Goal: Information Seeking & Learning: Check status

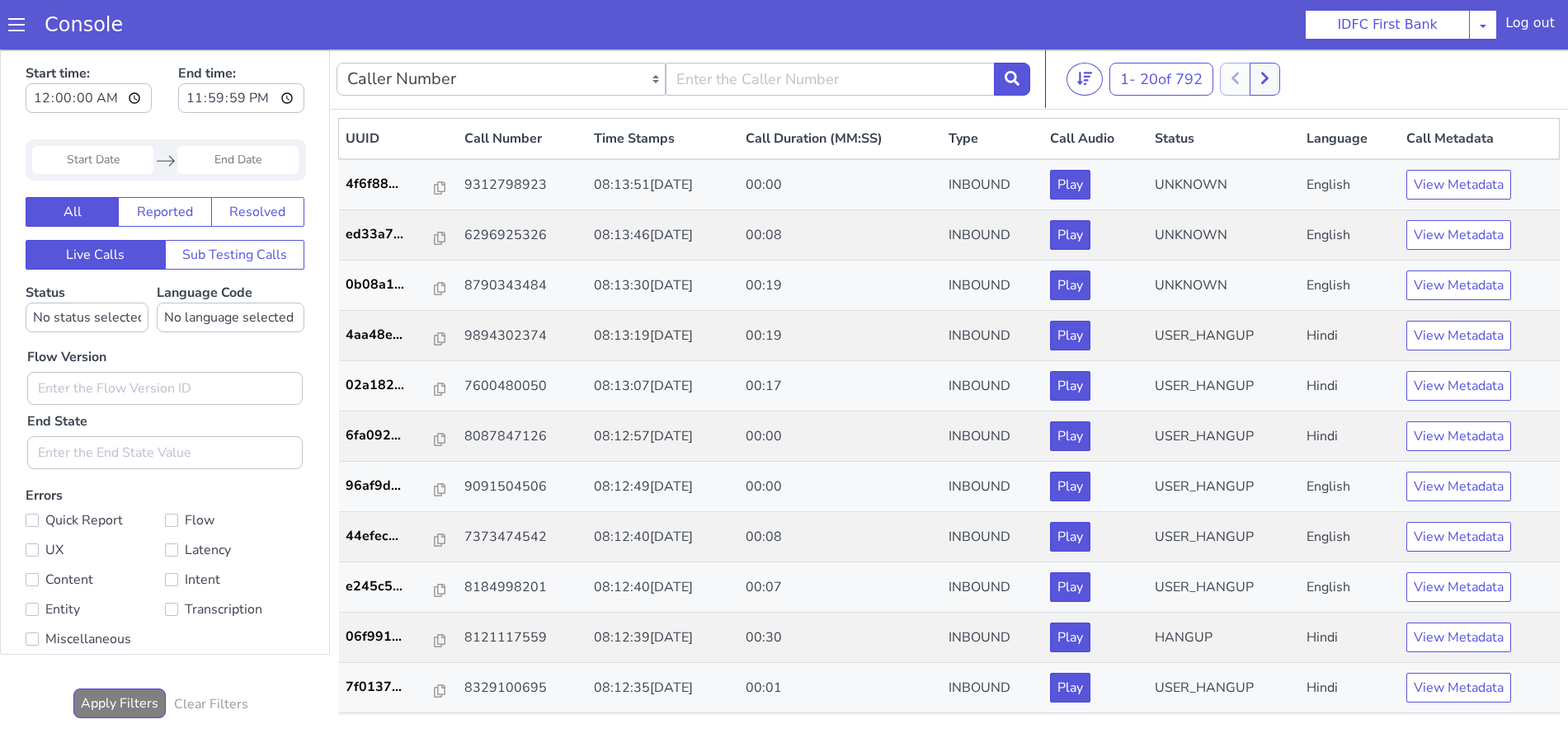
click at [12, 27] on span at bounding box center [17, 25] width 17 height 17
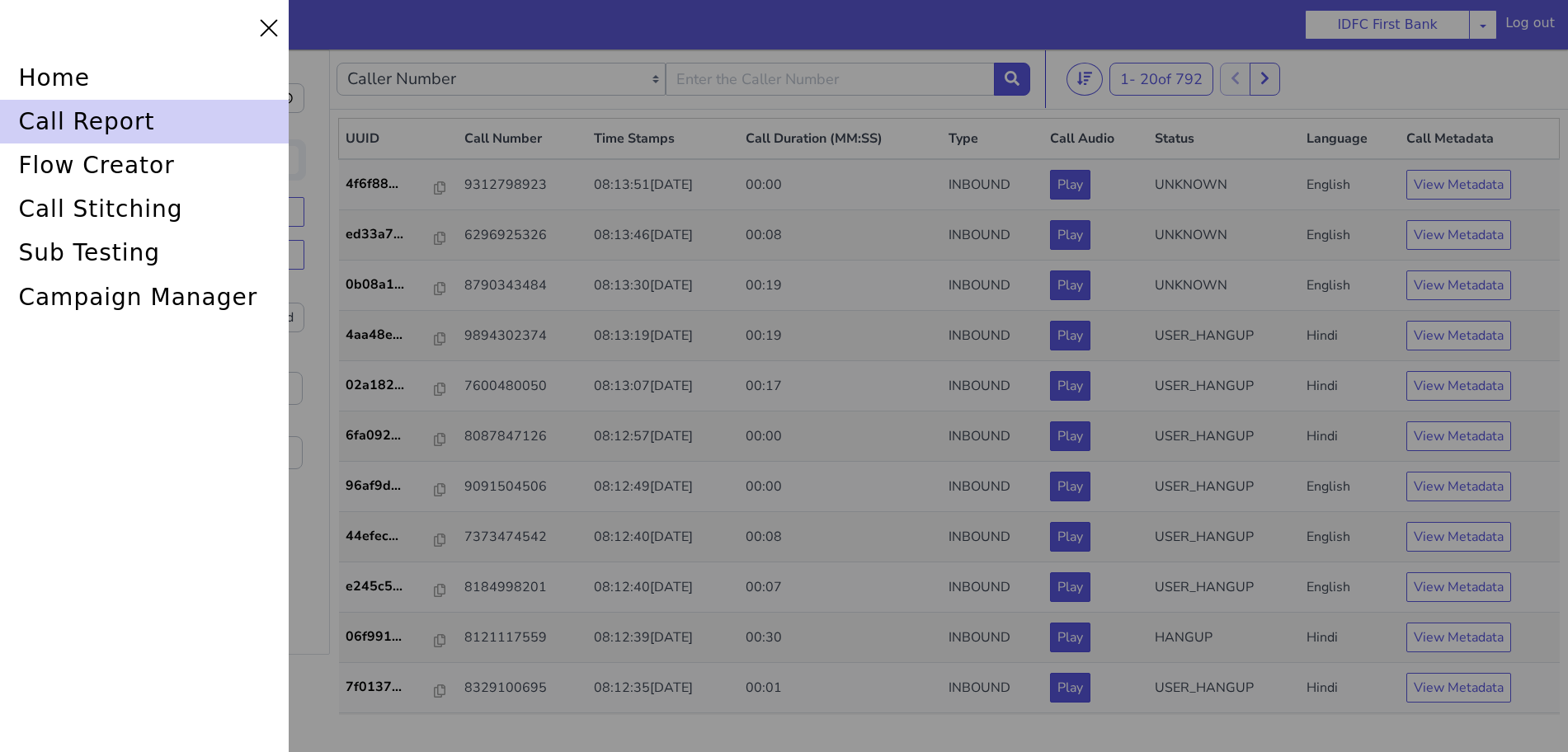
click at [47, 117] on div "call report" at bounding box center [144, 122] width 289 height 44
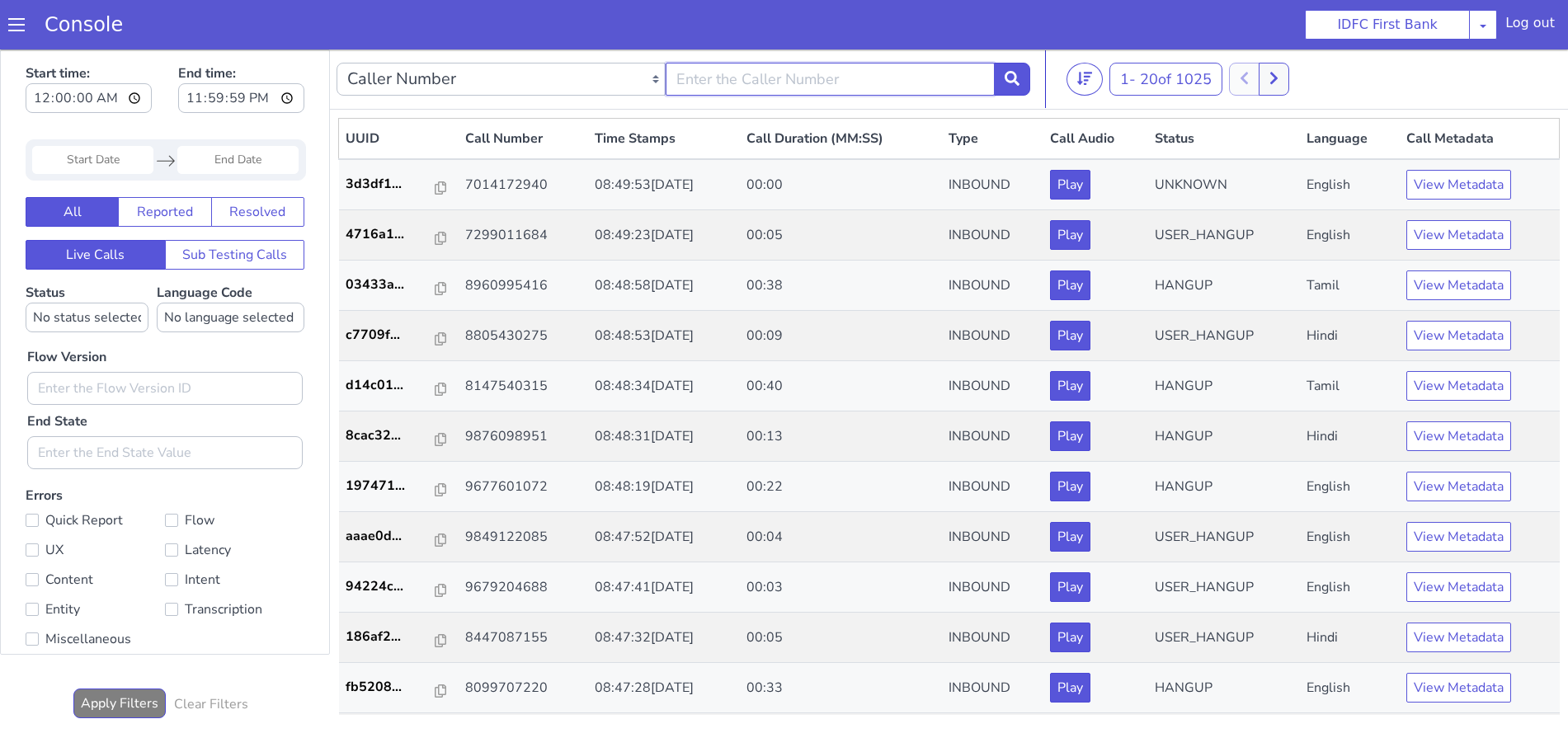
click at [872, 62] on input "text" at bounding box center [839, 58] width 329 height 33
type input "6352248031"
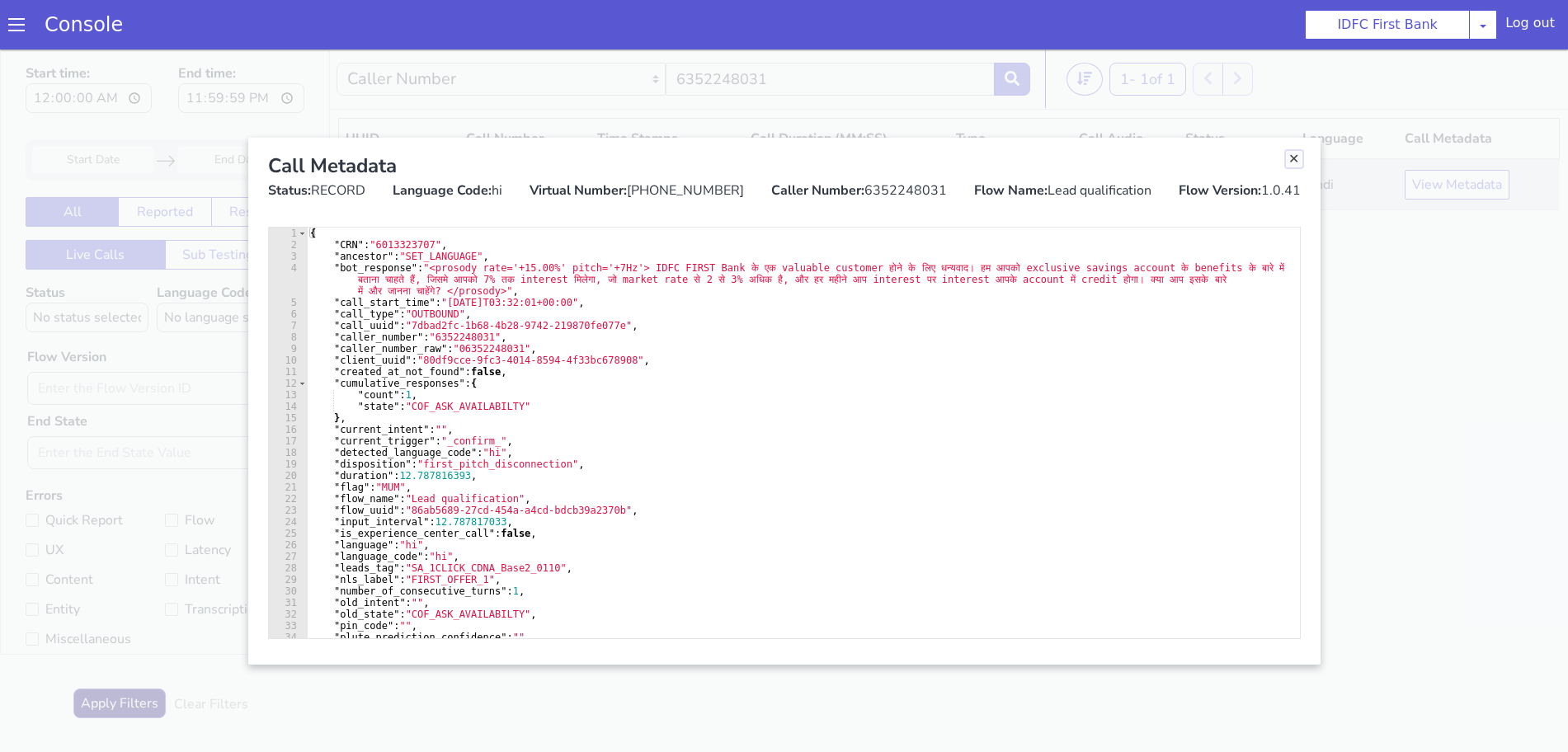
drag, startPoint x: 2315, startPoint y: 1299, endPoint x: 2304, endPoint y: 1312, distance: 17.0
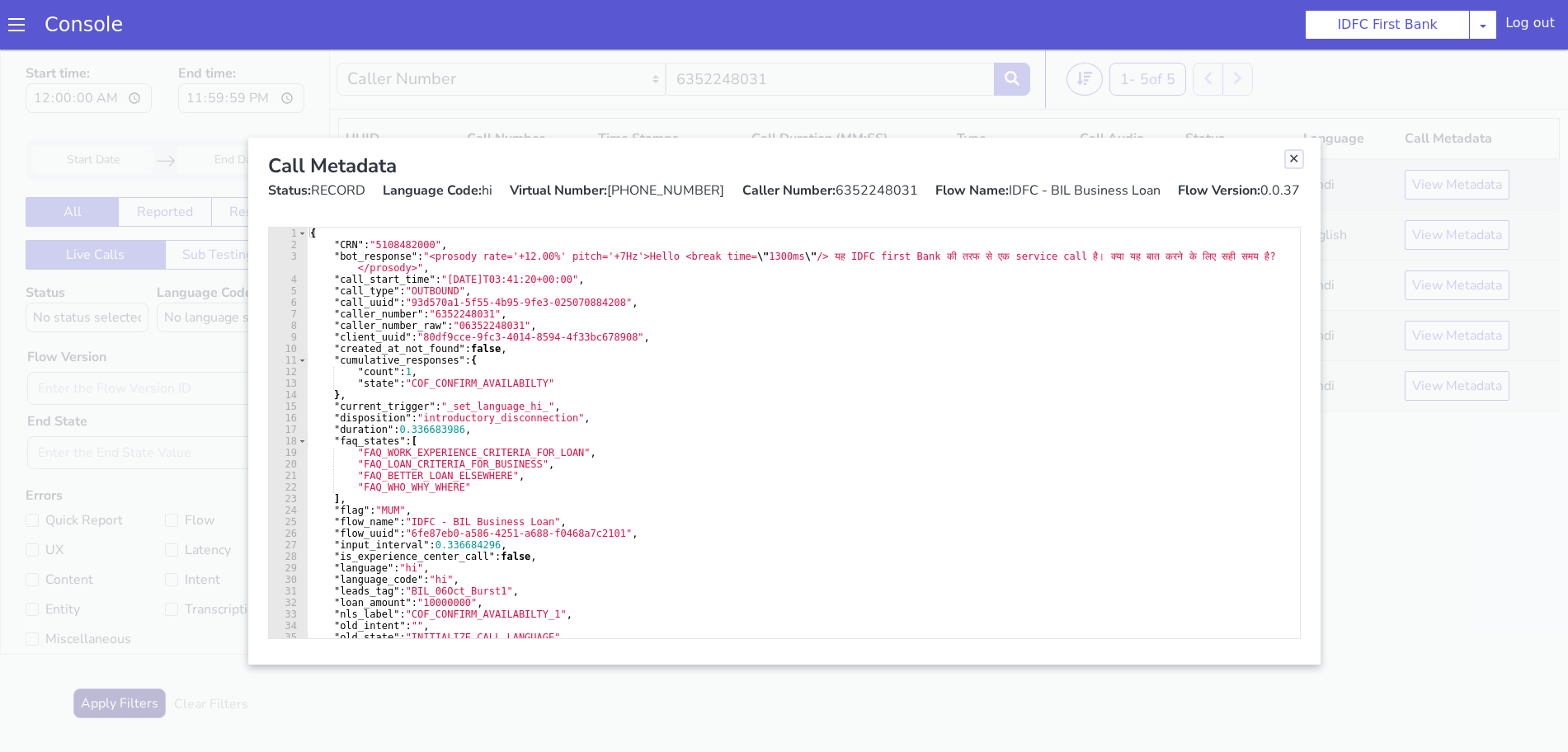
drag, startPoint x: 1649, startPoint y: 1217, endPoint x: 1548, endPoint y: 1242, distance: 104.0
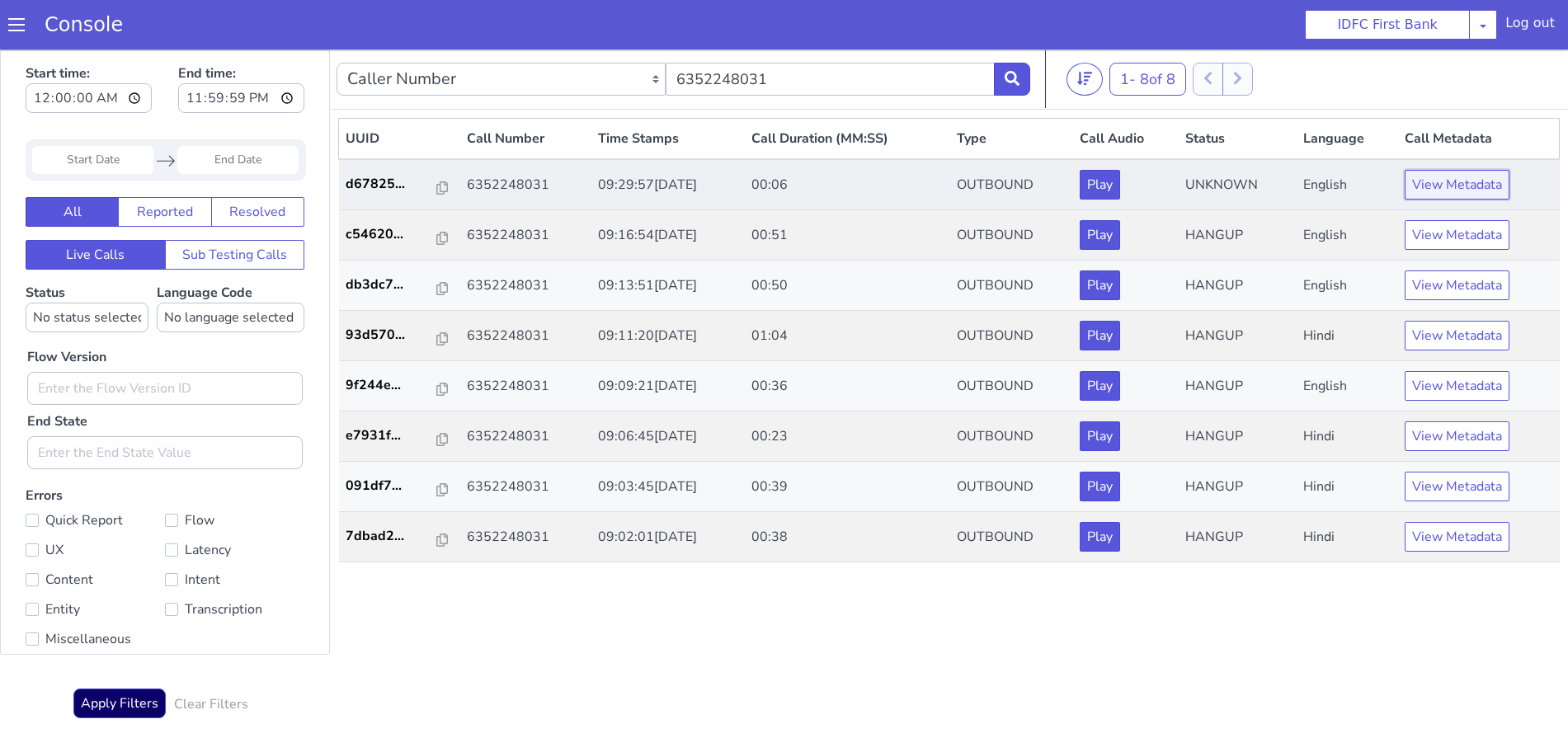
click at [1386, 658] on button "View Metadata" at bounding box center [1406, 662] width 105 height 29
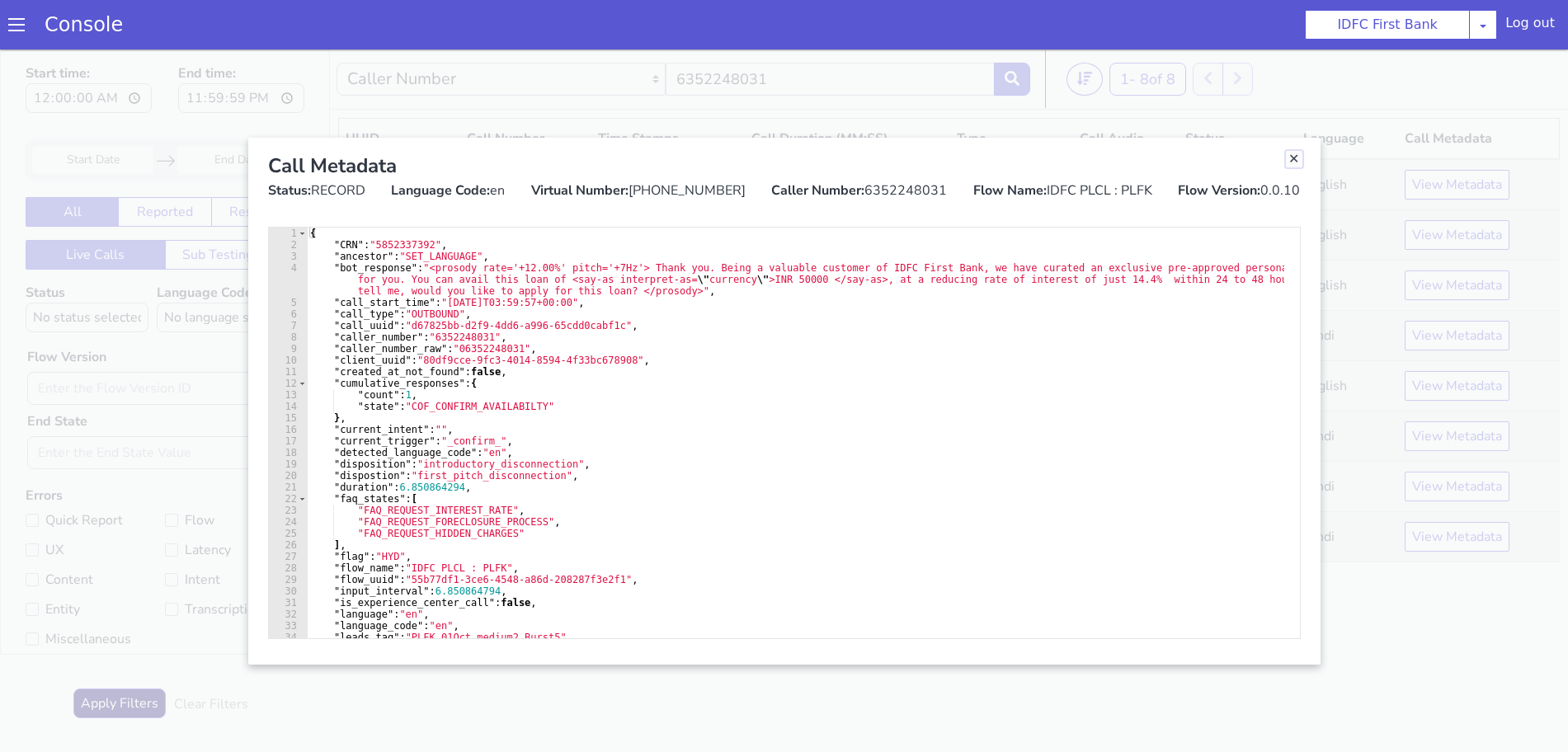
click at [1230, 551] on link "Close" at bounding box center [1232, 551] width 17 height 17
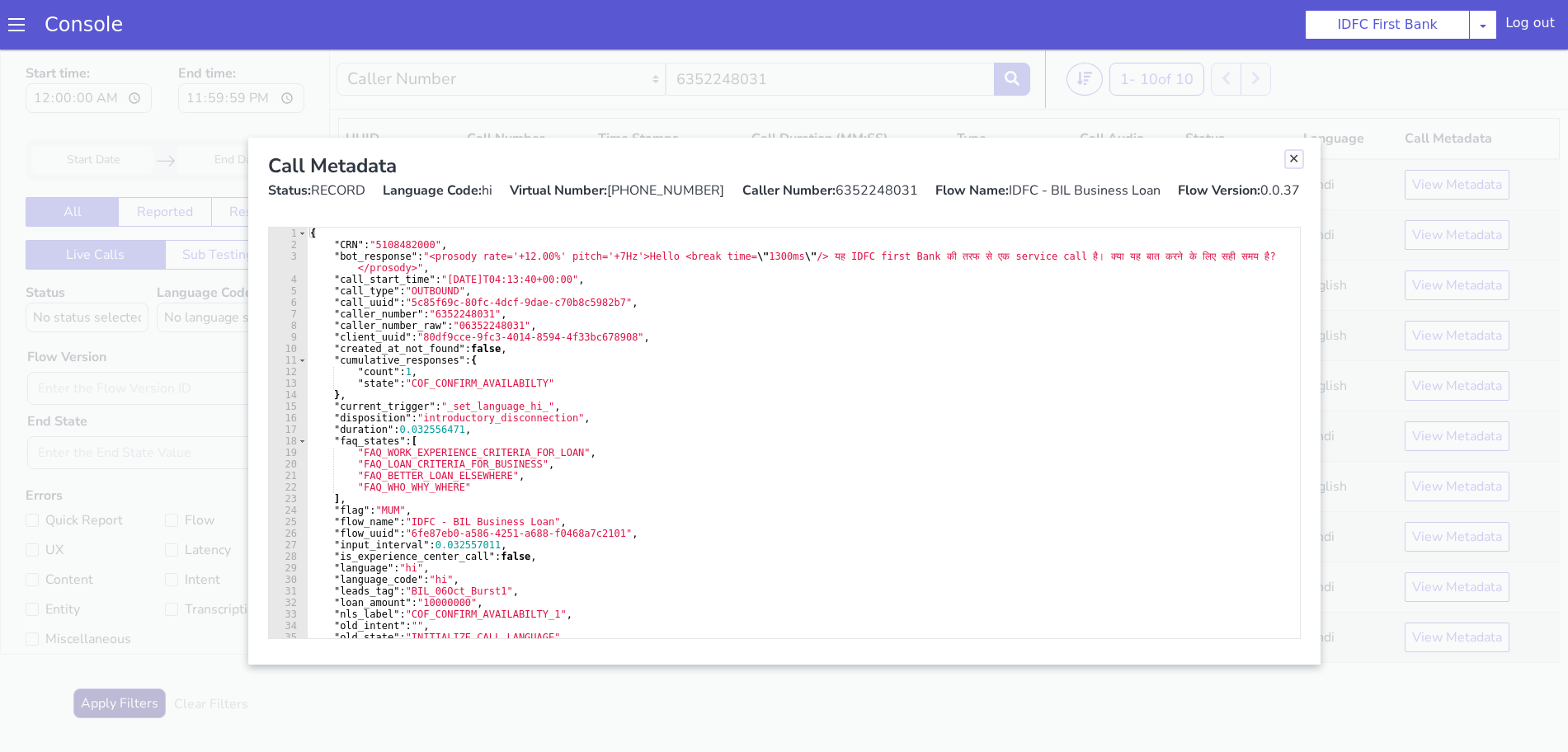
click at [1273, 752] on link "Close" at bounding box center [1276, 765] width 17 height 17
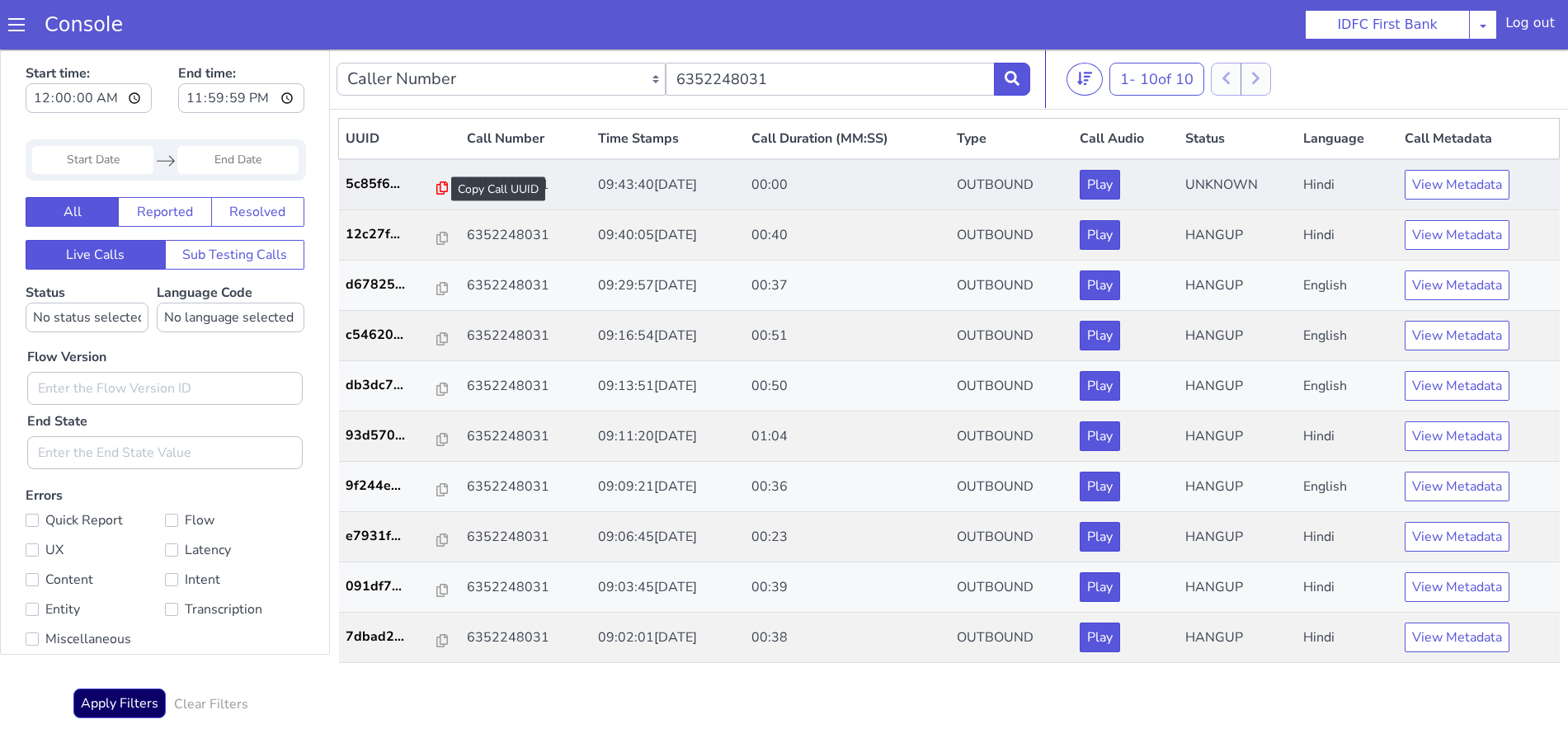
click at [374, 436] on icon at bounding box center [380, 439] width 12 height 13
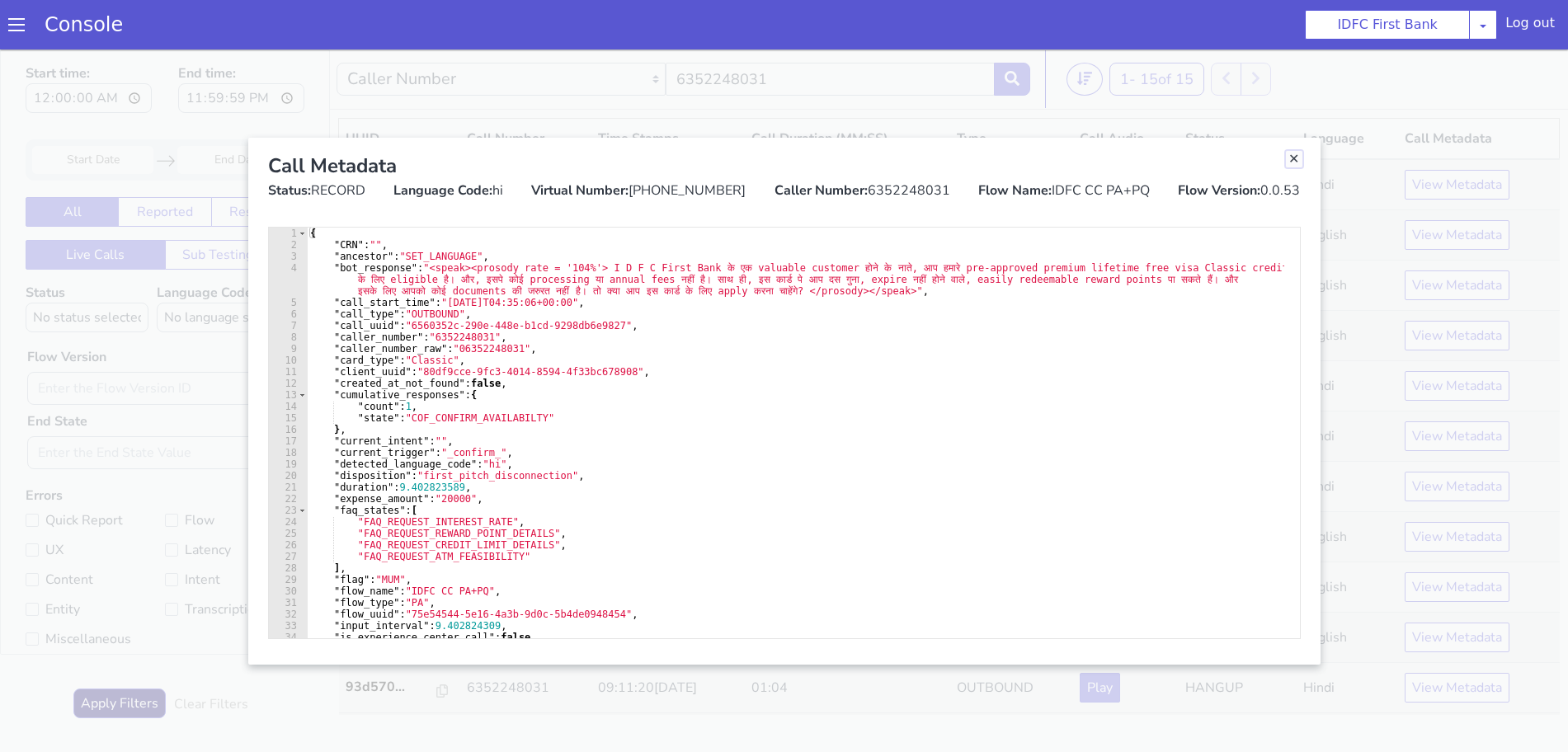
click at [1227, 553] on link "Close" at bounding box center [1232, 551] width 17 height 17
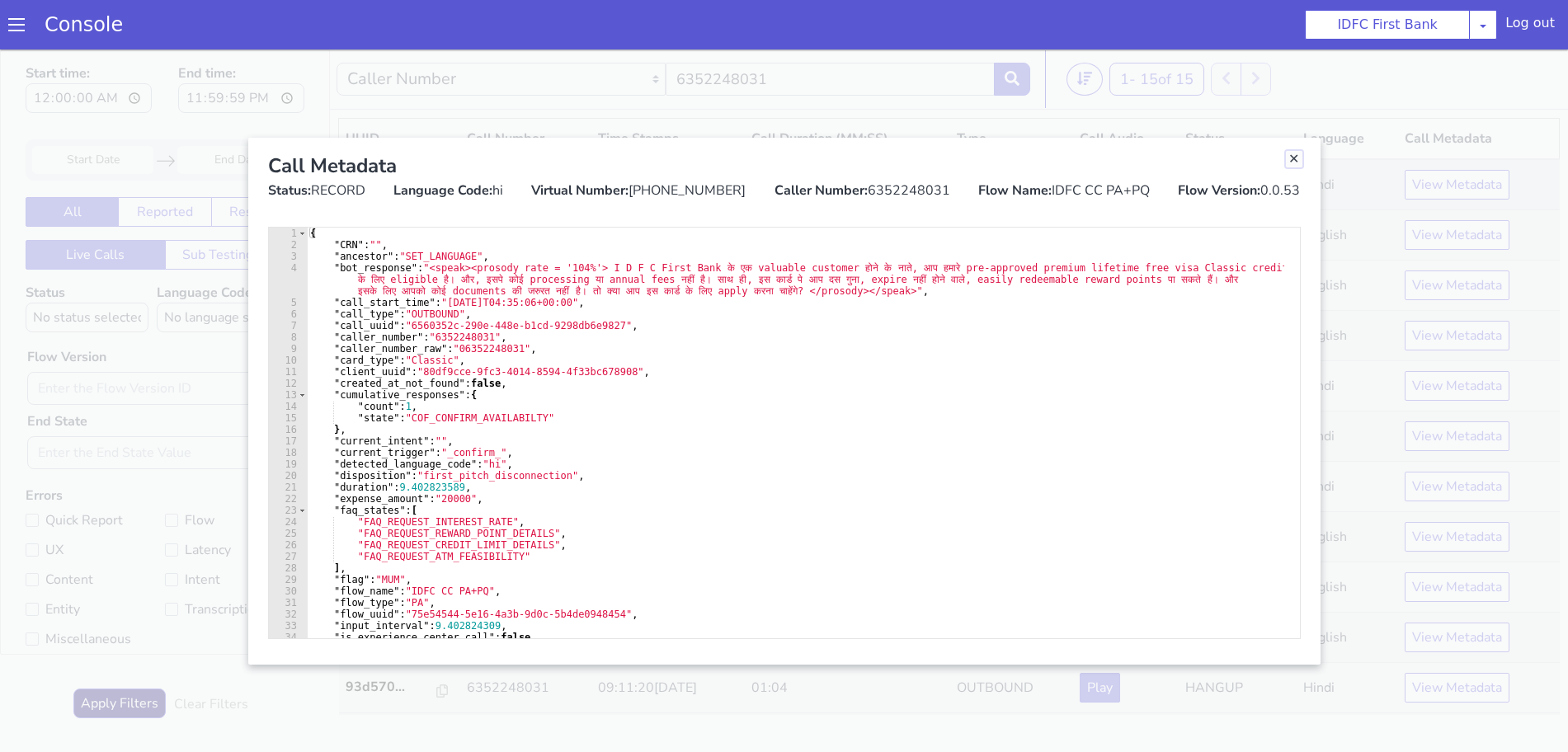
click at [1278, 752] on link "Close" at bounding box center [1277, 765] width 17 height 17
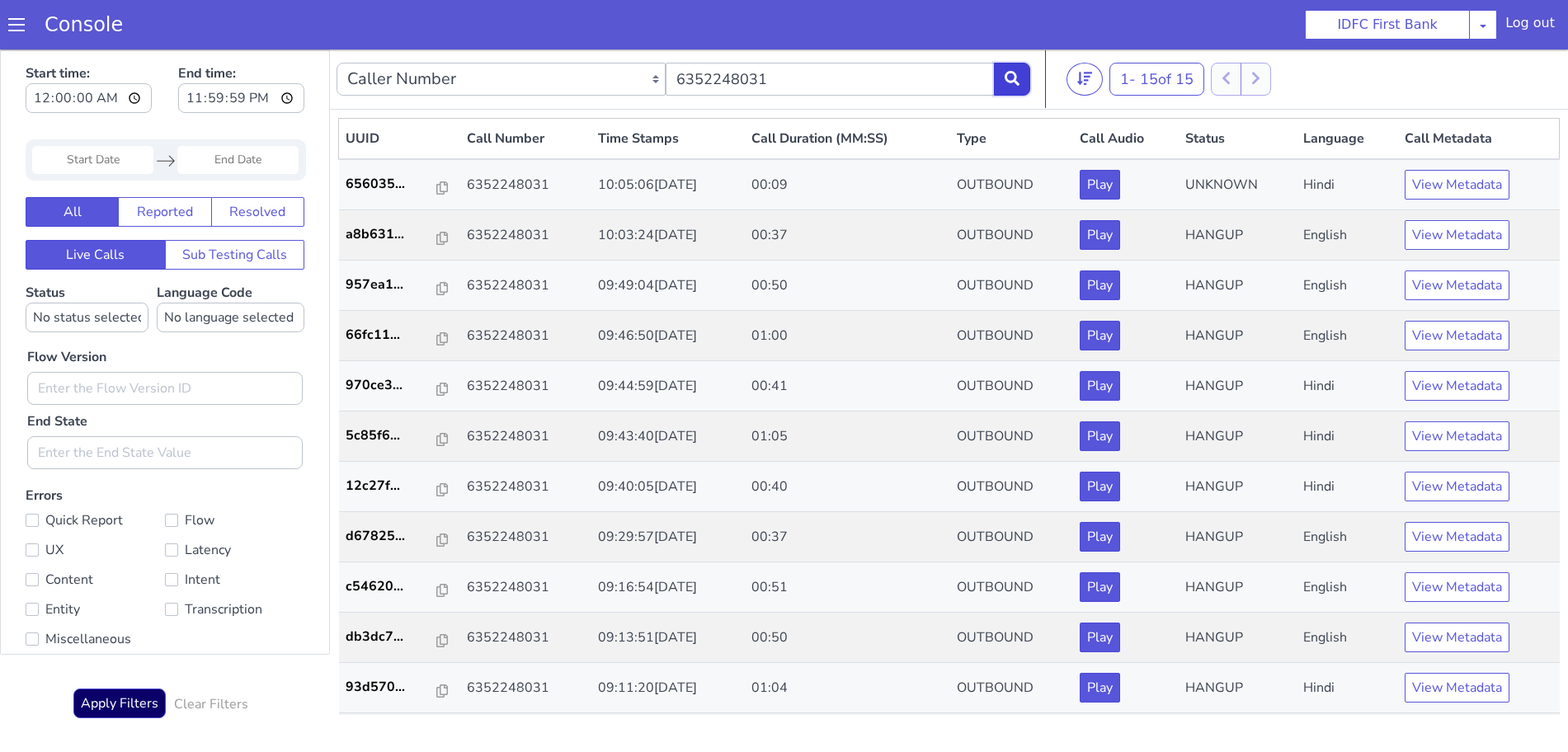
drag, startPoint x: 954, startPoint y: 555, endPoint x: 981, endPoint y: 585, distance: 40.4
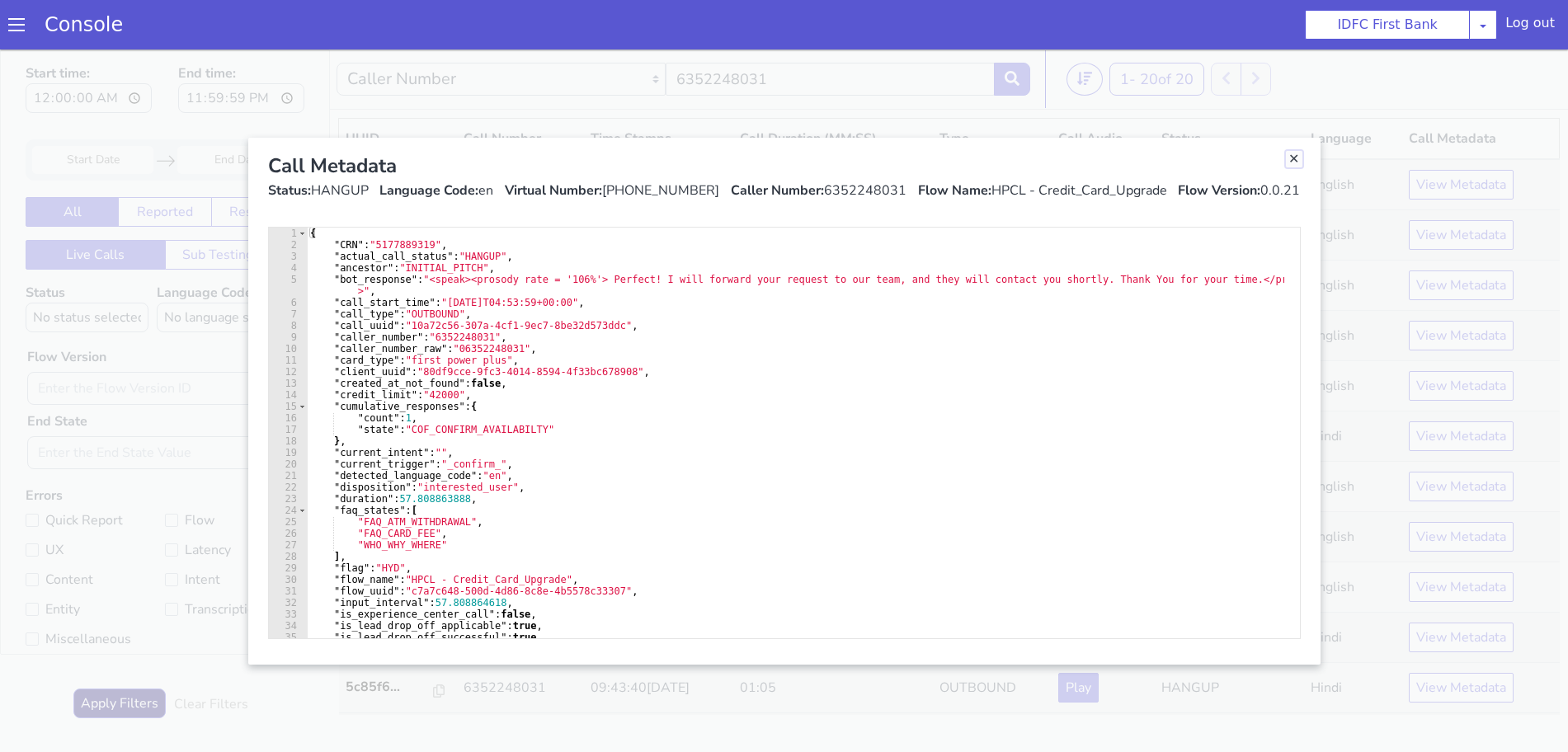
click at [1238, 581] on link "Close" at bounding box center [1234, 579] width 17 height 17
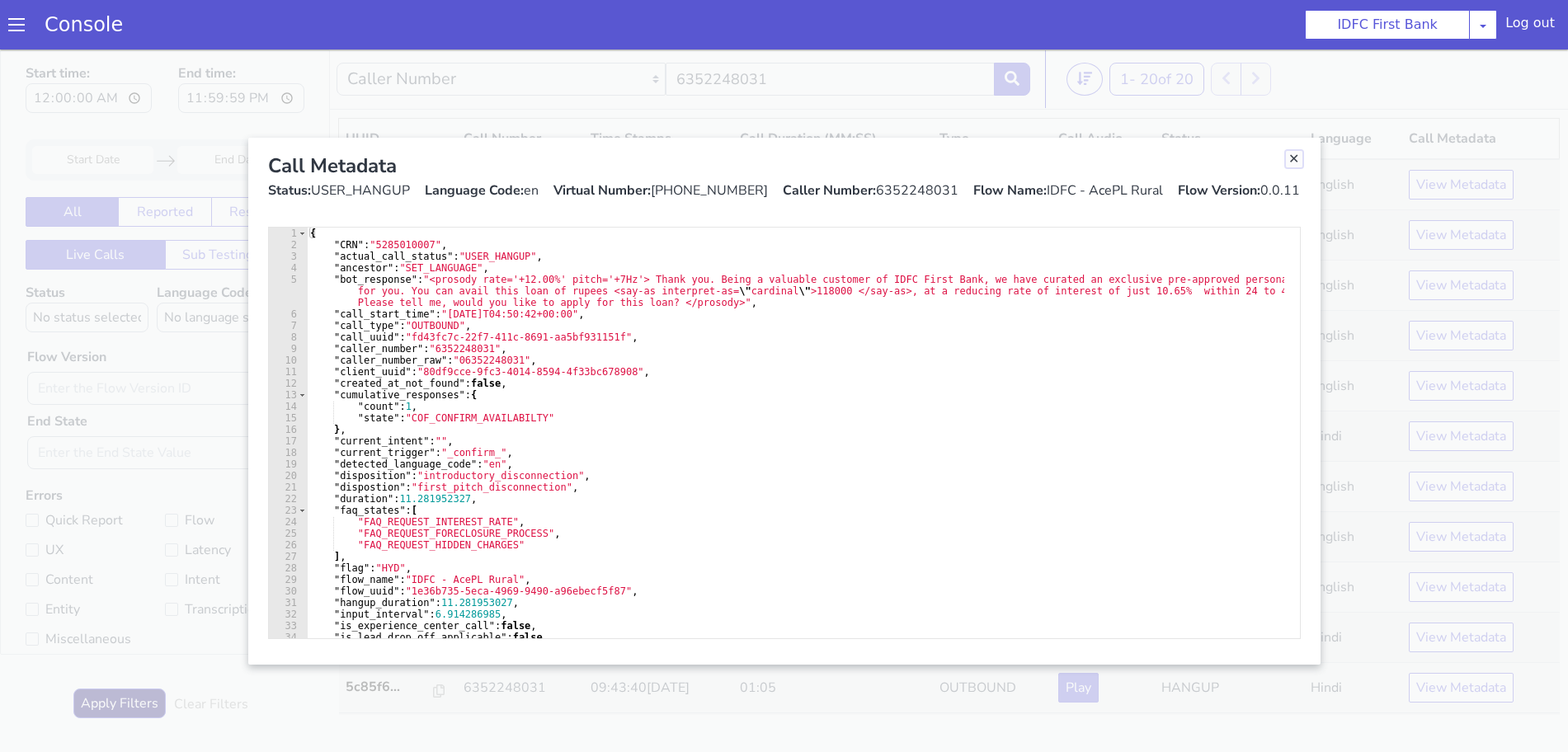
click at [1271, 752] on link "Close" at bounding box center [1276, 765] width 17 height 17
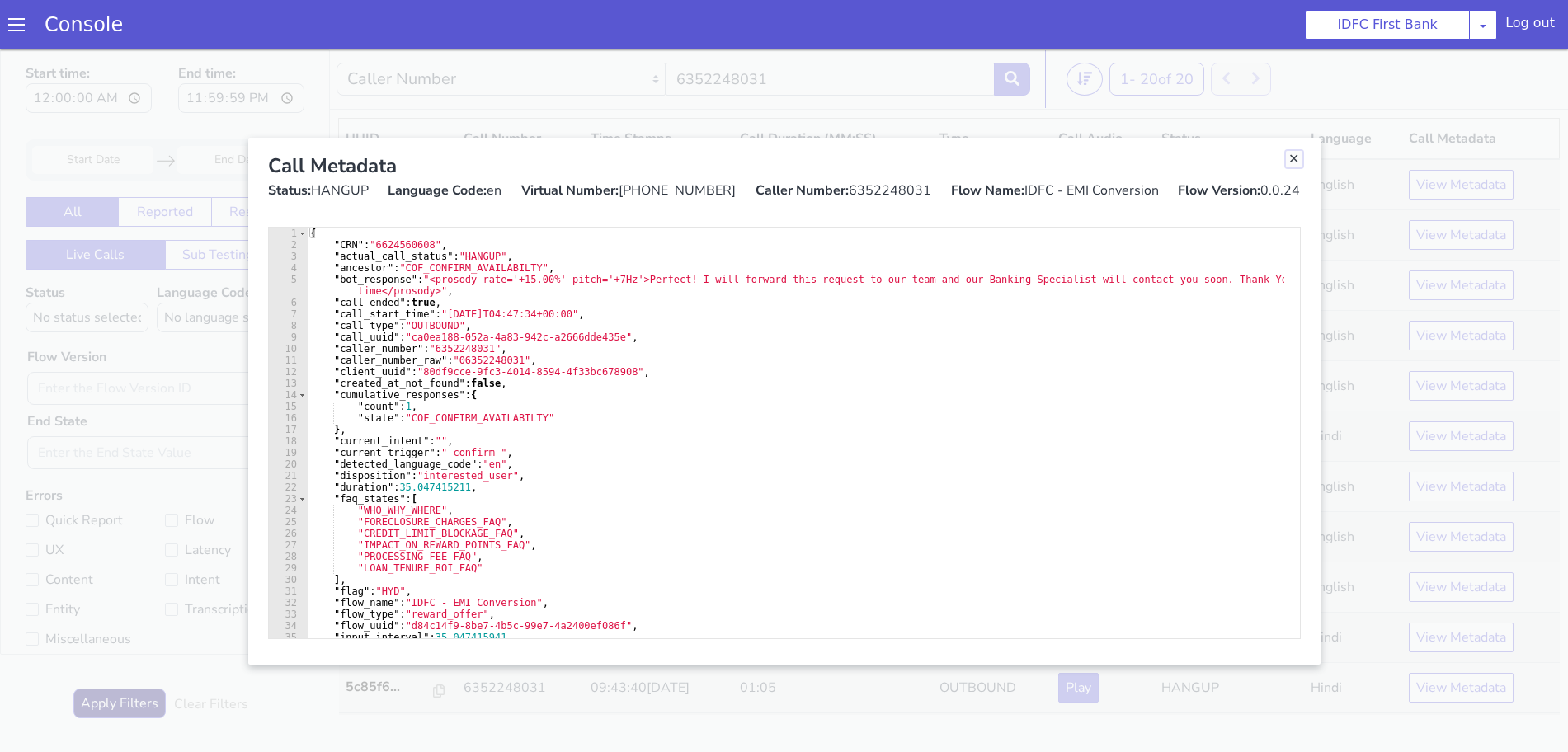
click at [1237, 370] on link "Close" at bounding box center [1237, 371] width 17 height 17
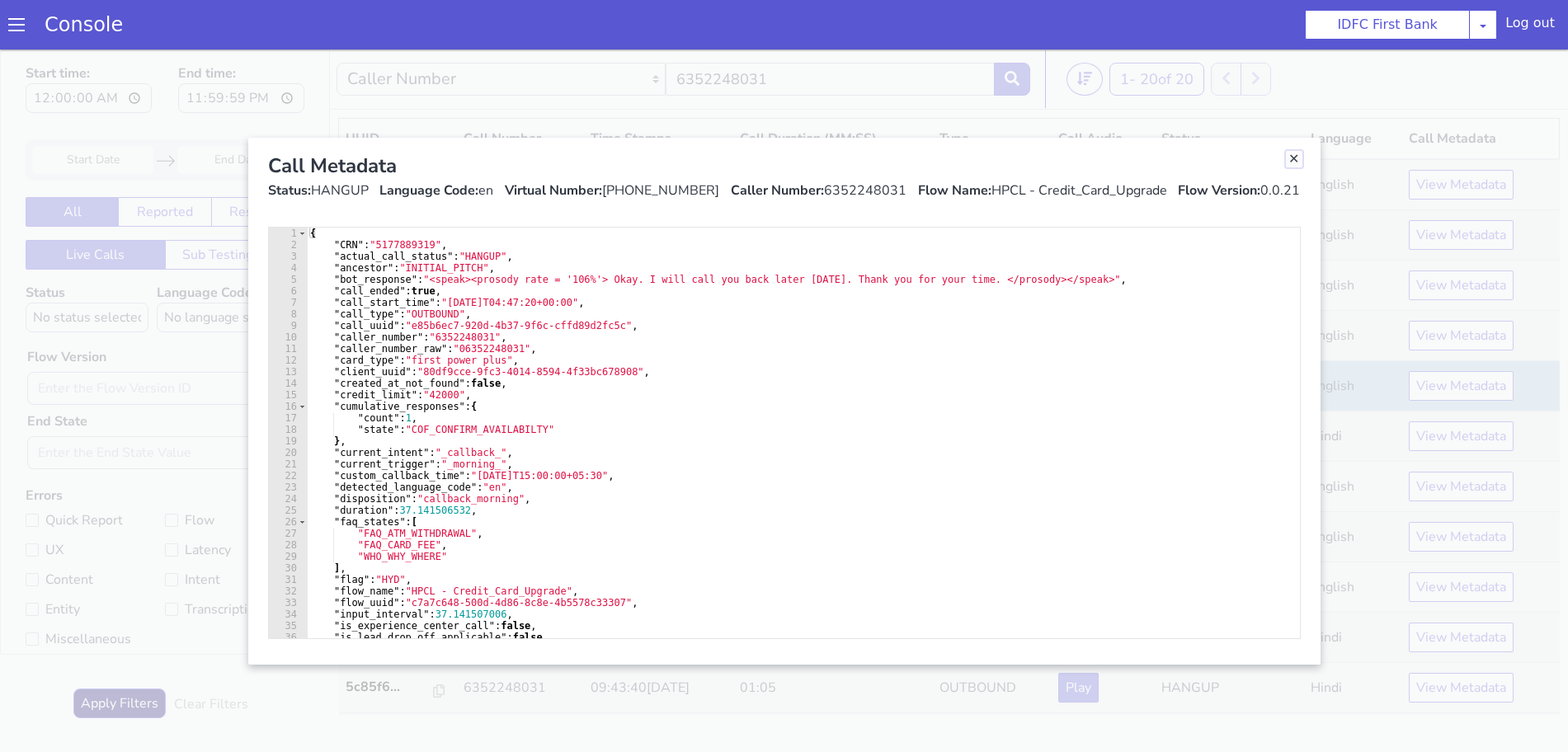
click at [1240, 633] on link "Close" at bounding box center [1243, 637] width 17 height 17
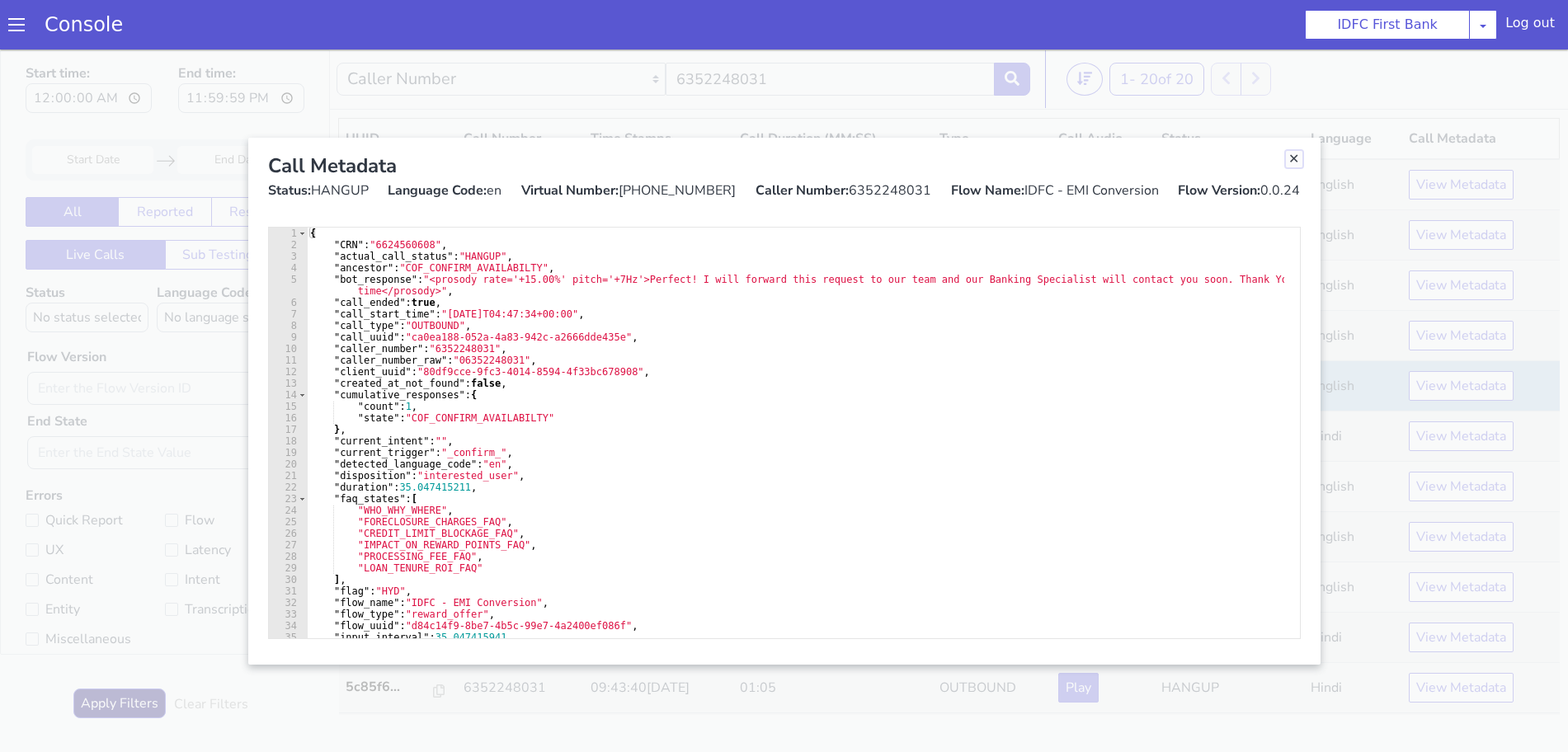
click at [1245, 664] on link "Close" at bounding box center [1249, 667] width 17 height 17
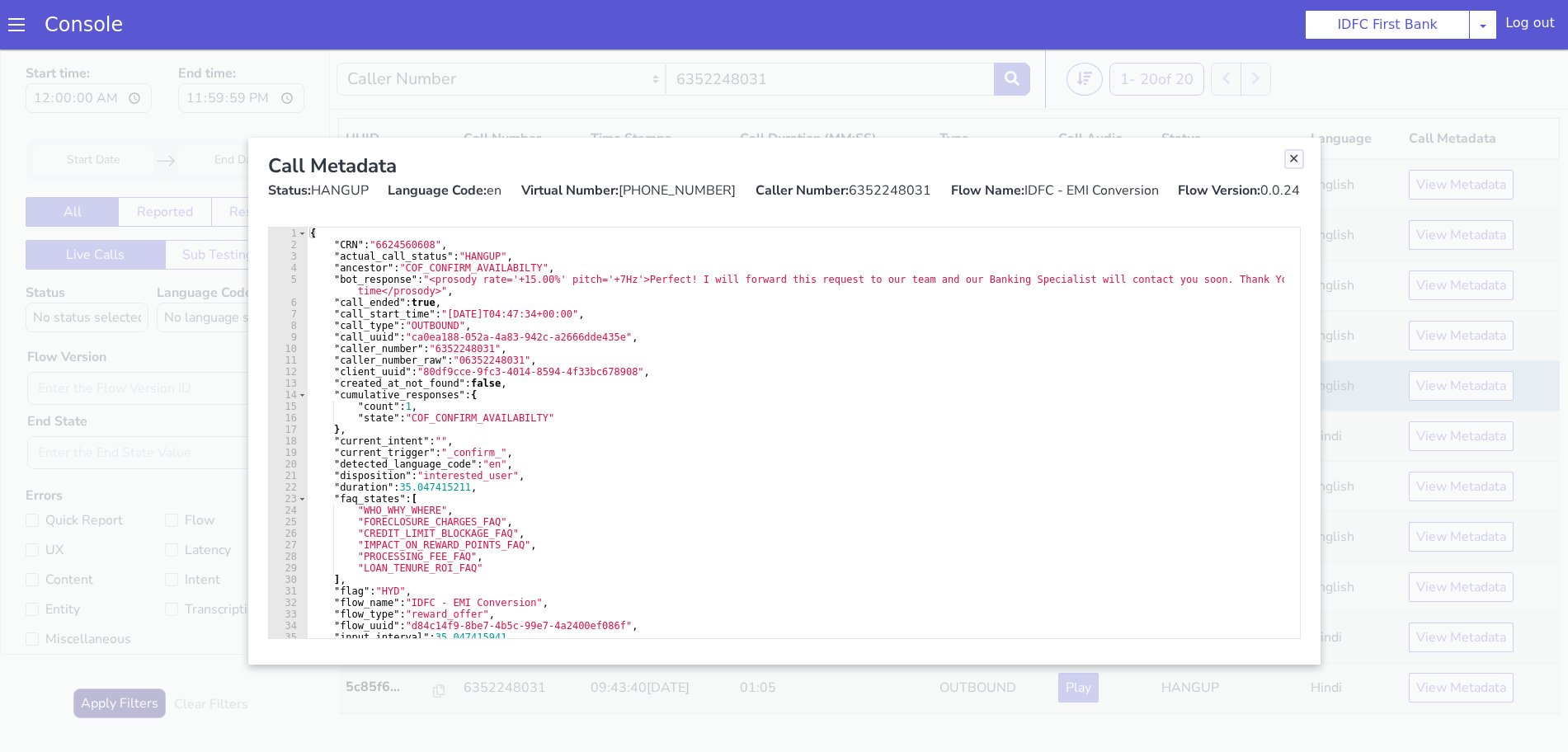
click at [1233, 375] on link "Close" at bounding box center [1237, 370] width 17 height 17
